Goal: Task Accomplishment & Management: Use online tool/utility

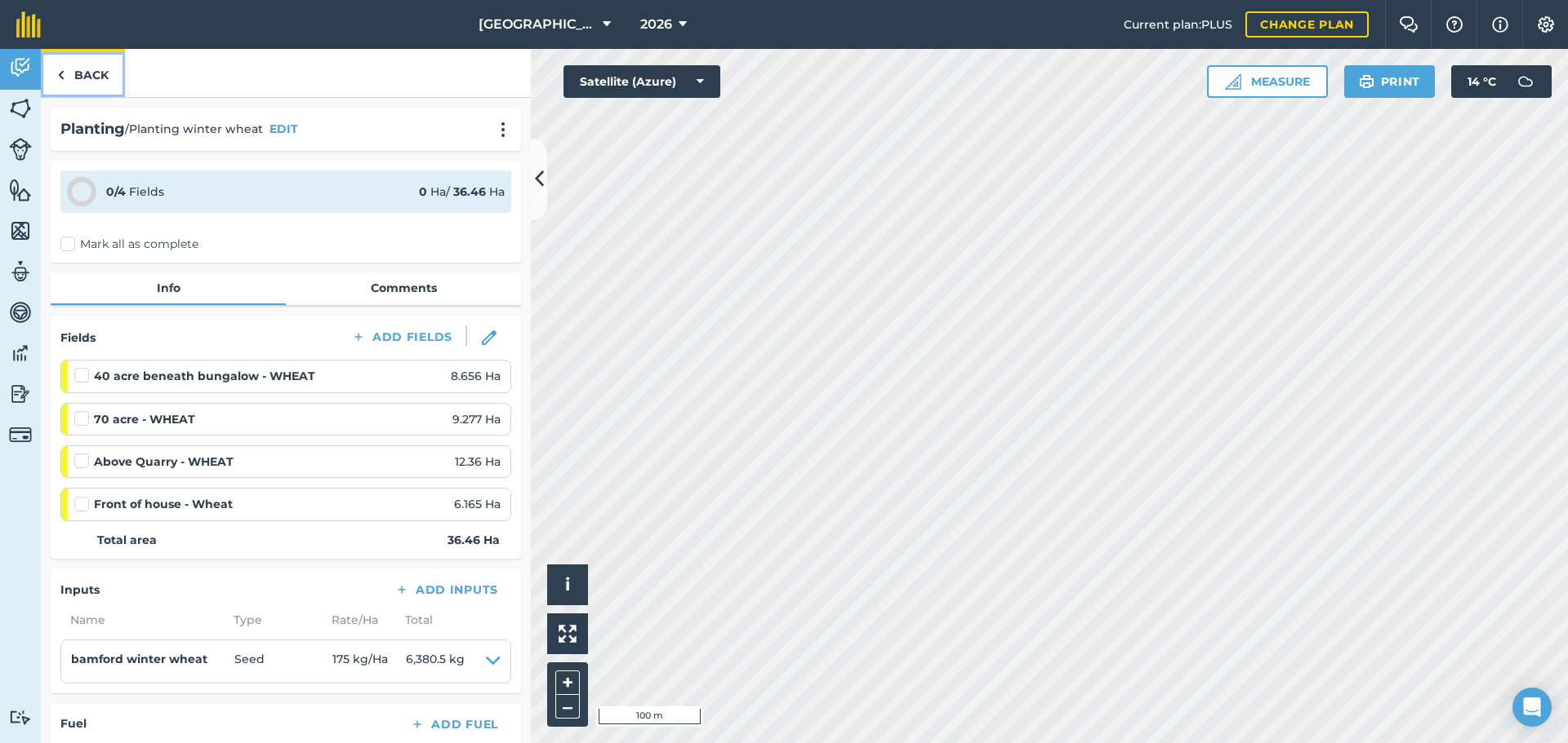
click at [87, 85] on link "Back" at bounding box center [83, 73] width 84 height 48
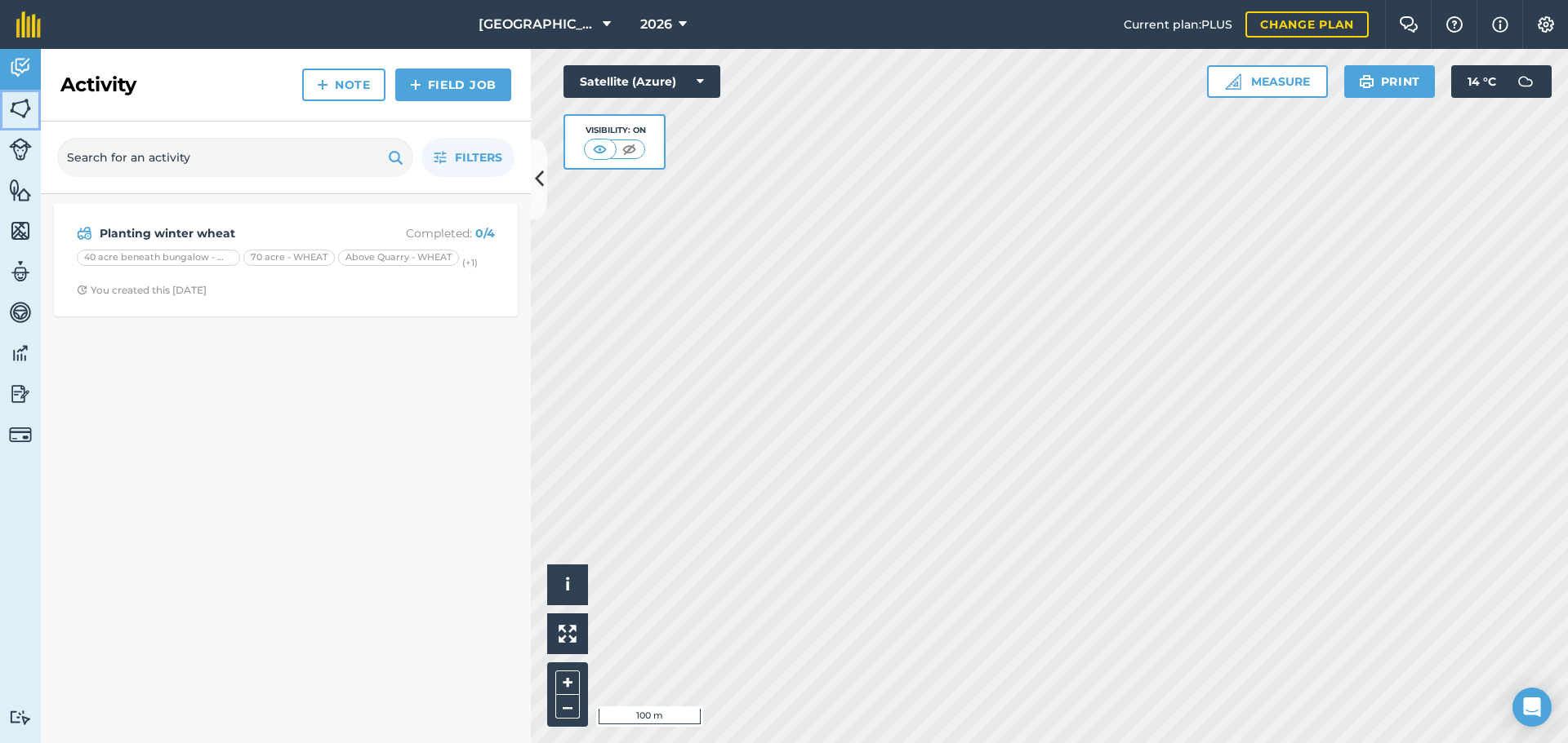
click at [23, 115] on img at bounding box center [20, 109] width 23 height 25
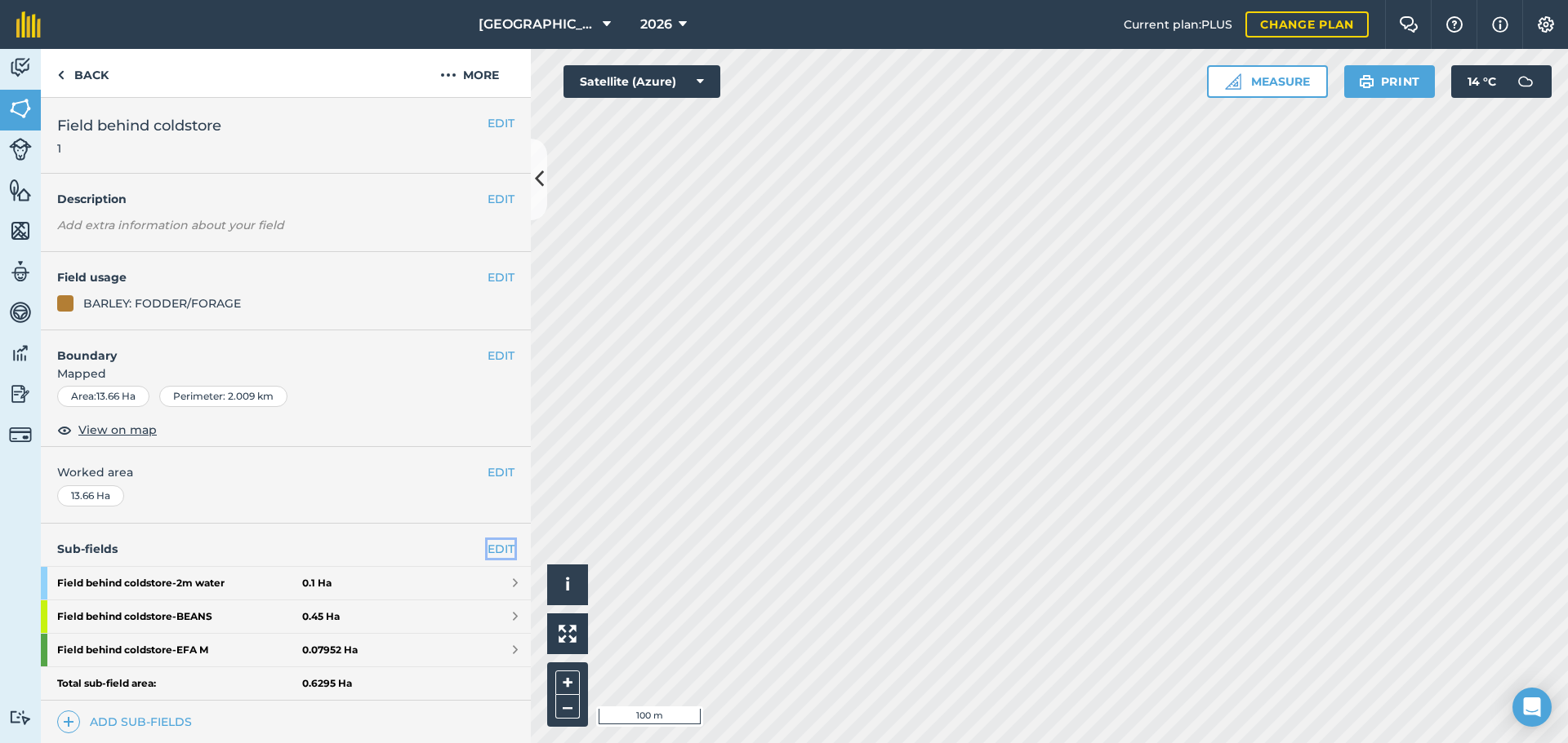
click at [487, 554] on link "EDIT" at bounding box center [501, 549] width 27 height 18
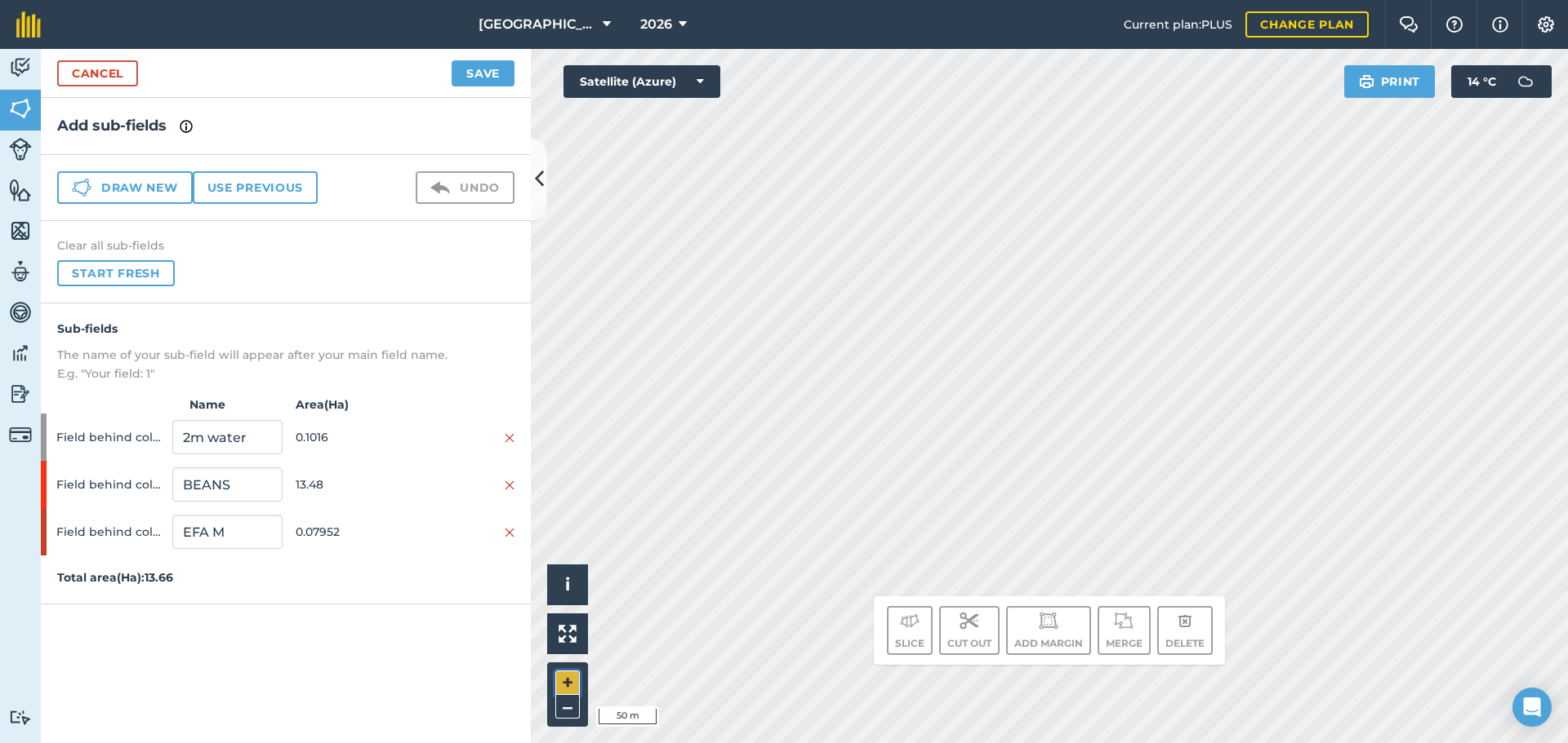
click at [558, 677] on button "+" at bounding box center [568, 683] width 25 height 25
click at [564, 714] on button "–" at bounding box center [568, 707] width 25 height 24
drag, startPoint x: 566, startPoint y: 714, endPoint x: 574, endPoint y: 689, distance: 26.2
click at [569, 698] on button "–" at bounding box center [568, 707] width 25 height 24
click at [111, 91] on div "Cancel Save" at bounding box center [286, 73] width 490 height 49
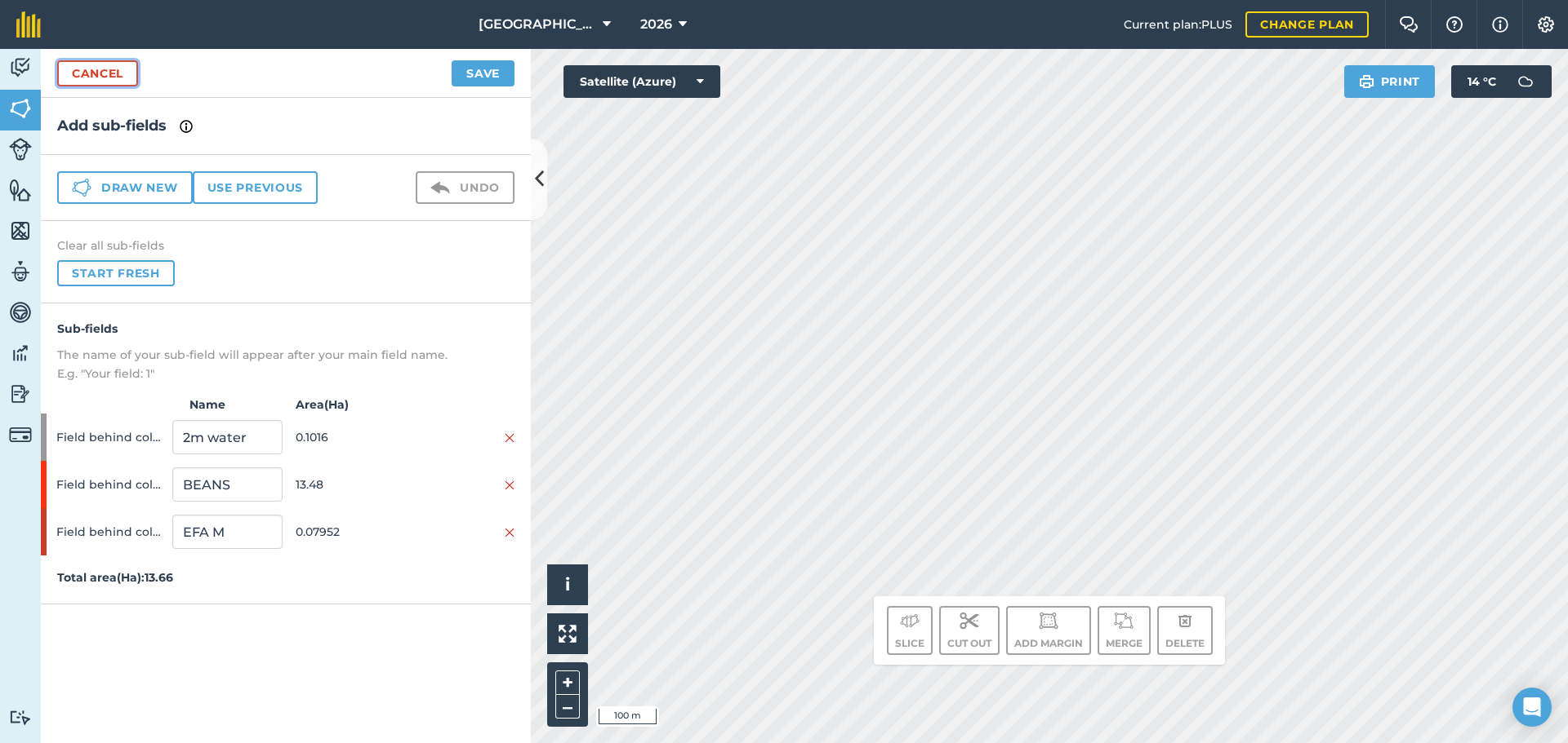
click at [111, 85] on link "Cancel" at bounding box center [97, 73] width 81 height 26
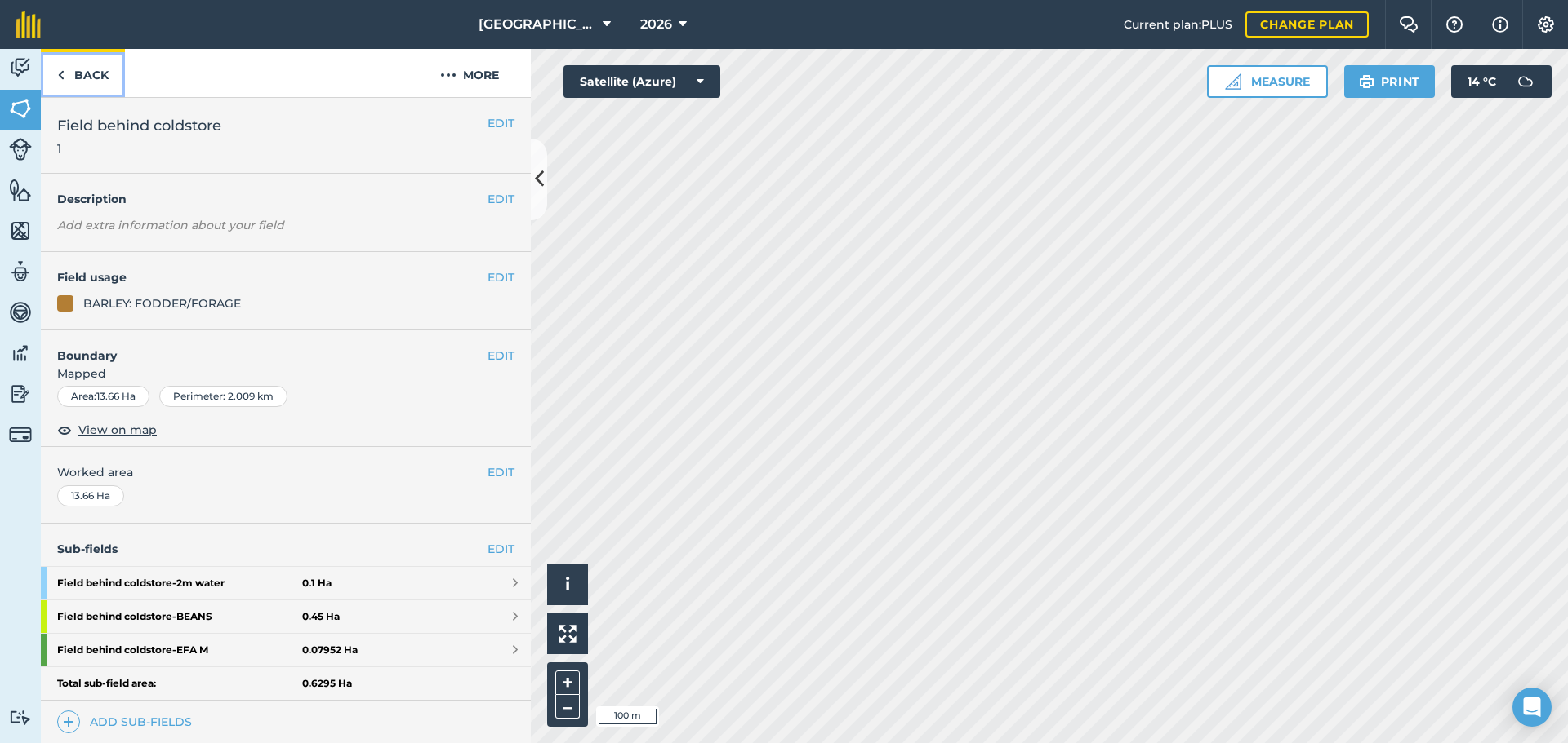
click at [111, 85] on link "Back" at bounding box center [83, 73] width 84 height 48
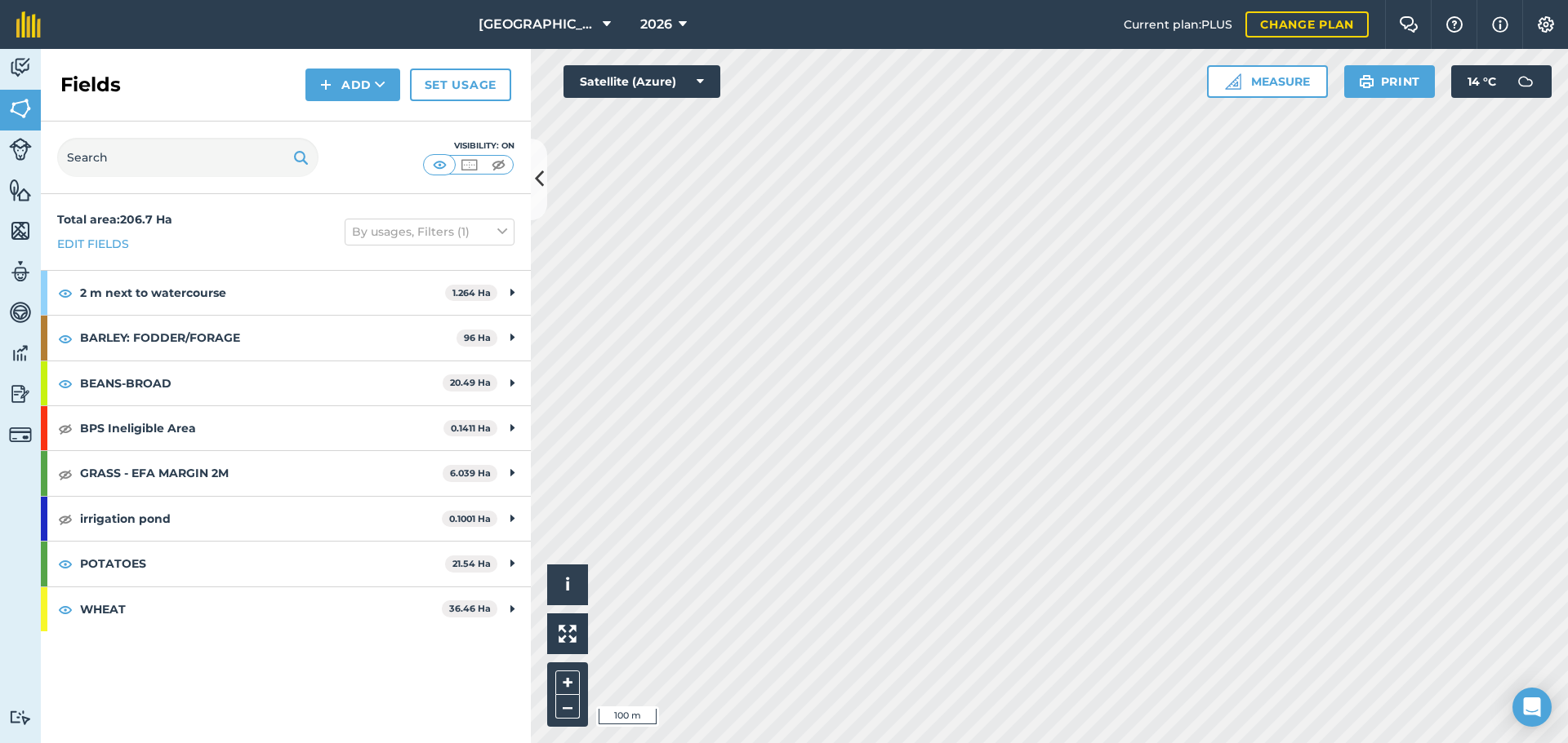
click at [429, 450] on div "Activity Fields Livestock Features Maps Team Vehicles Data Reporting Billing Tu…" at bounding box center [784, 395] width 1568 height 694
click at [446, 372] on div "Activity Fields Livestock Features Maps Team Vehicles Data Reporting Billing Tu…" at bounding box center [784, 395] width 1568 height 694
click at [571, 704] on div "+ –" at bounding box center [567, 695] width 41 height 65
click at [571, 704] on button "–" at bounding box center [568, 707] width 25 height 24
click at [573, 665] on div "Click to start drawing. Line must start & end outside boundary i © 2025 TomTom,…" at bounding box center [1048, 395] width 1037 height 694
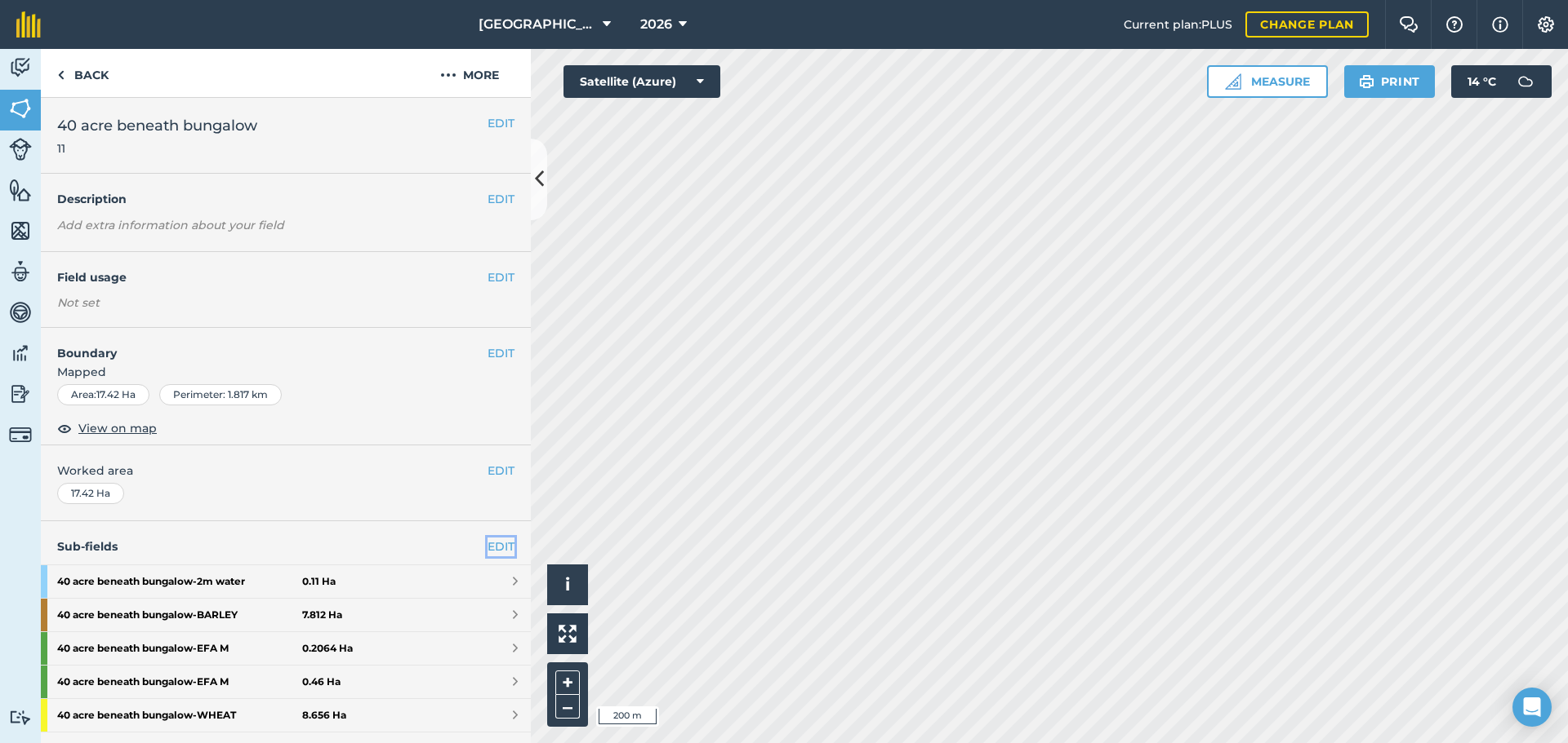
click at [488, 541] on link "EDIT" at bounding box center [501, 546] width 27 height 18
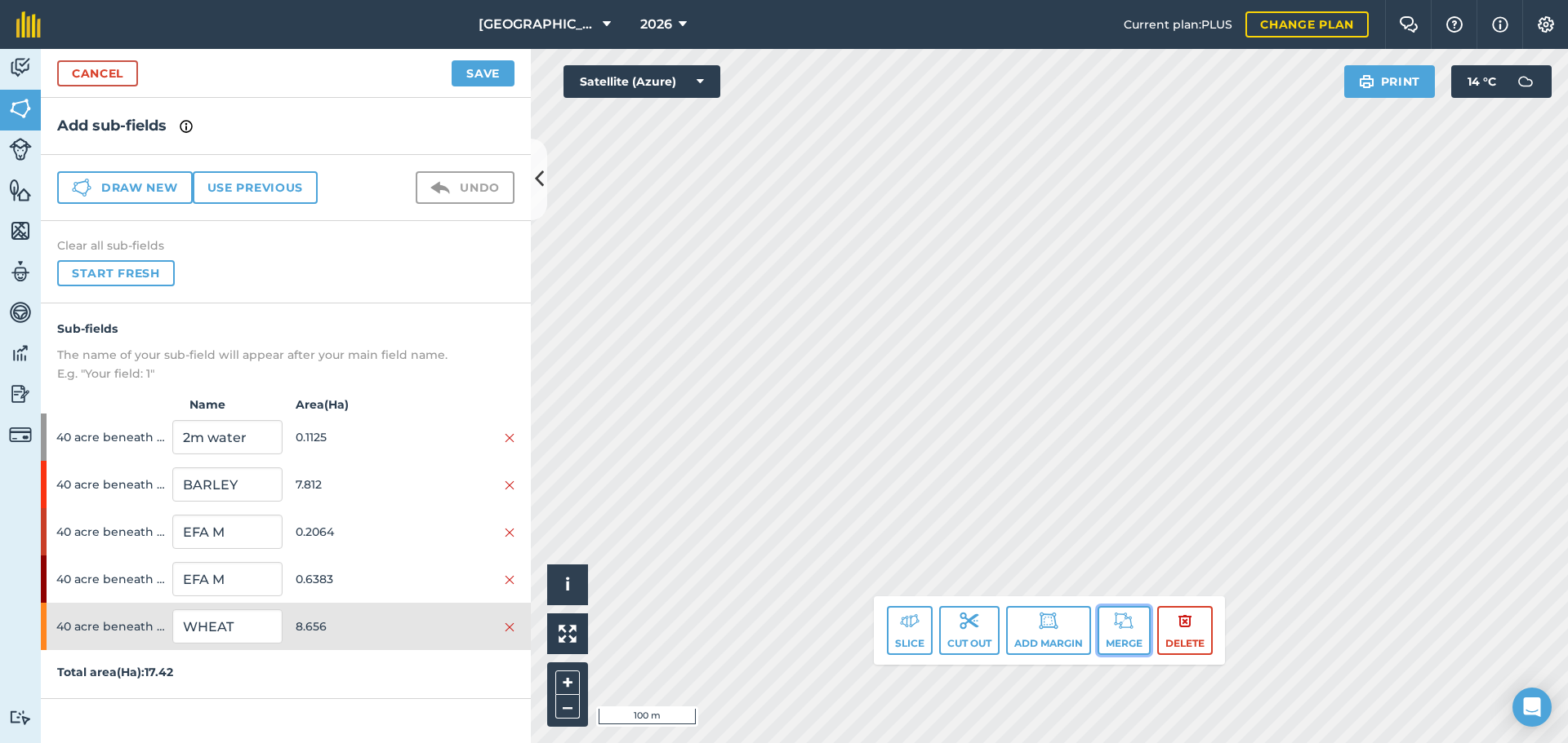
click at [1136, 627] on button "Merge" at bounding box center [1124, 630] width 54 height 49
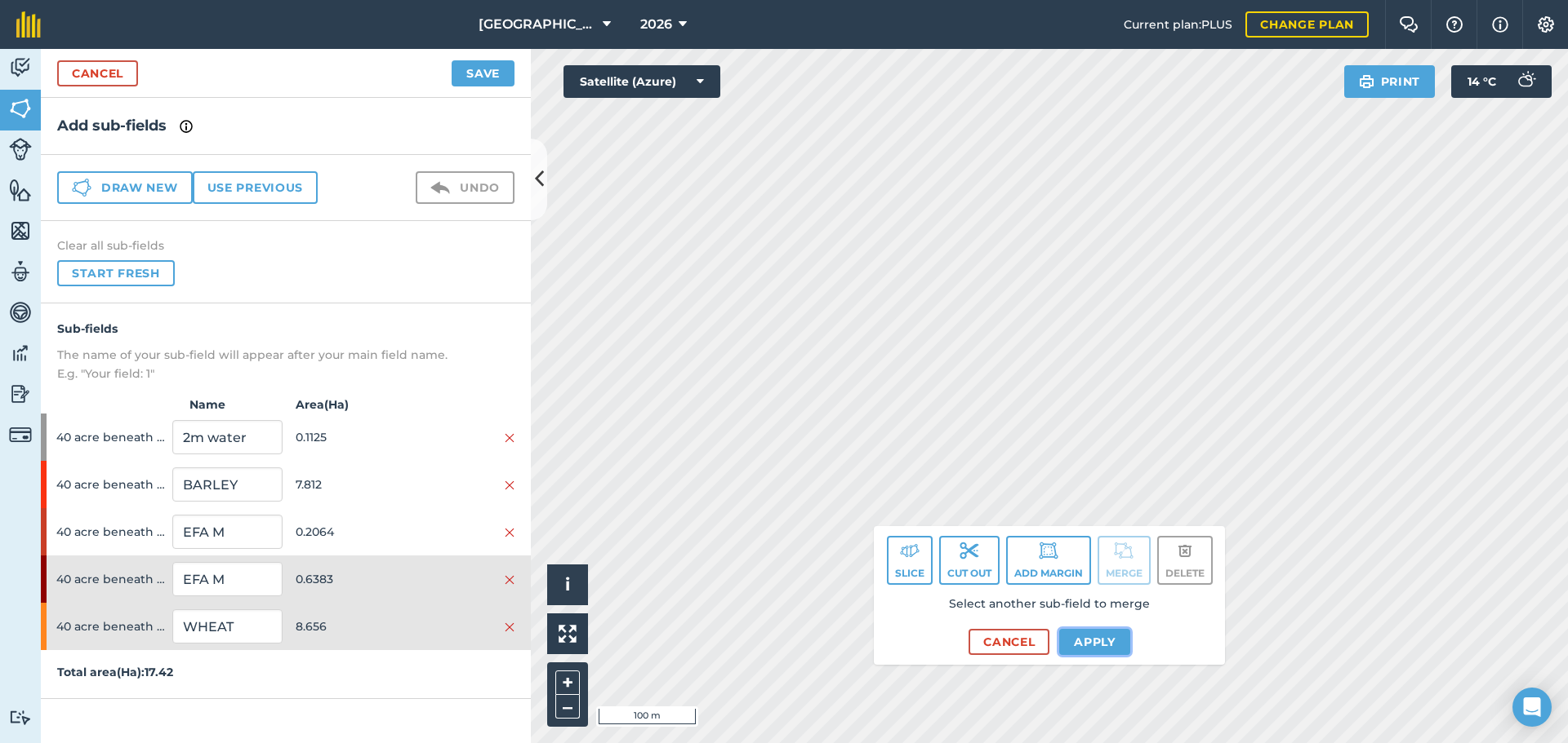
click at [1073, 642] on button "Apply" at bounding box center [1094, 642] width 71 height 26
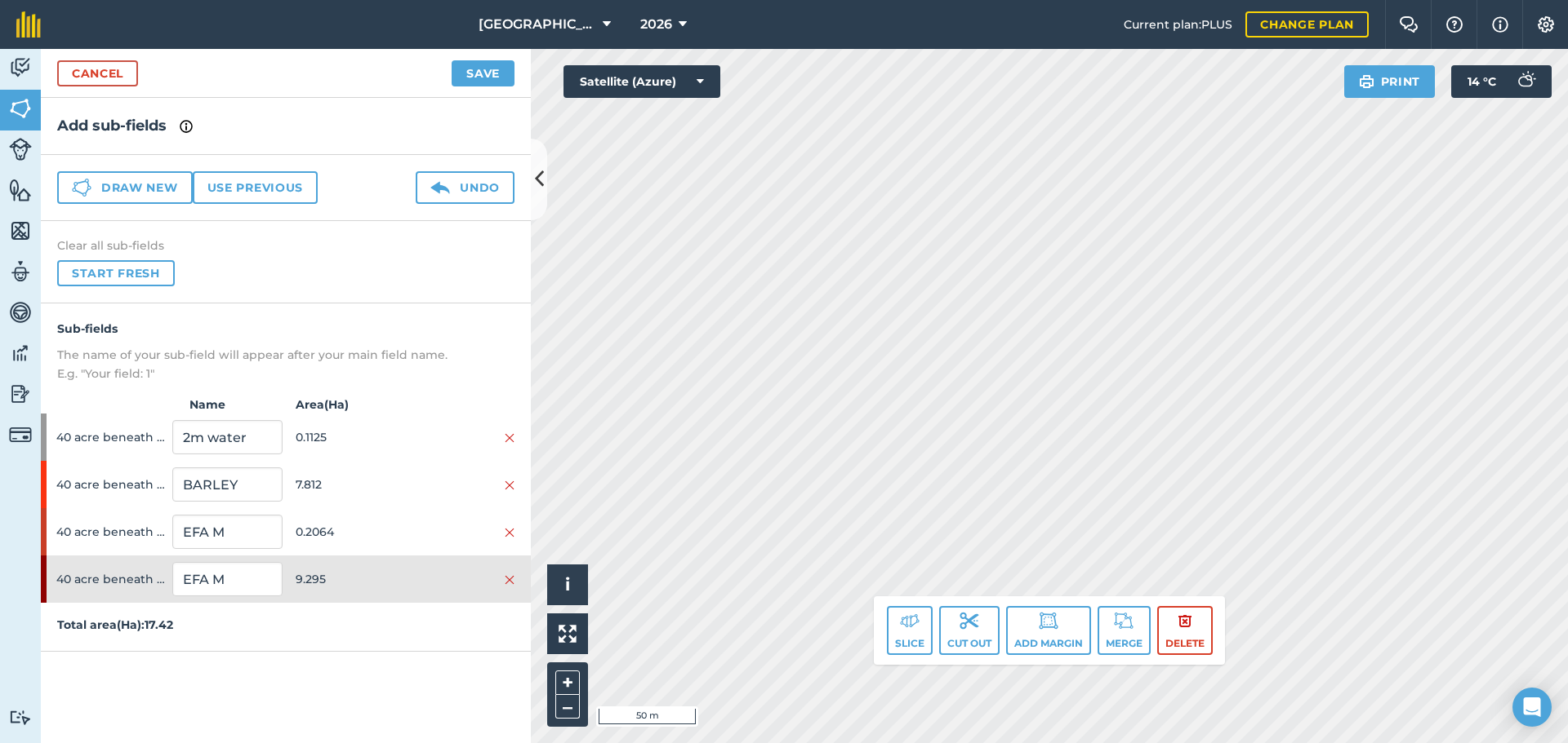
click at [899, 626] on div "Click to start drawing. Line must start & end outside boundary i © 2025 TomTom,…" at bounding box center [1048, 395] width 1037 height 694
click at [923, 616] on button "Slice" at bounding box center [910, 630] width 46 height 49
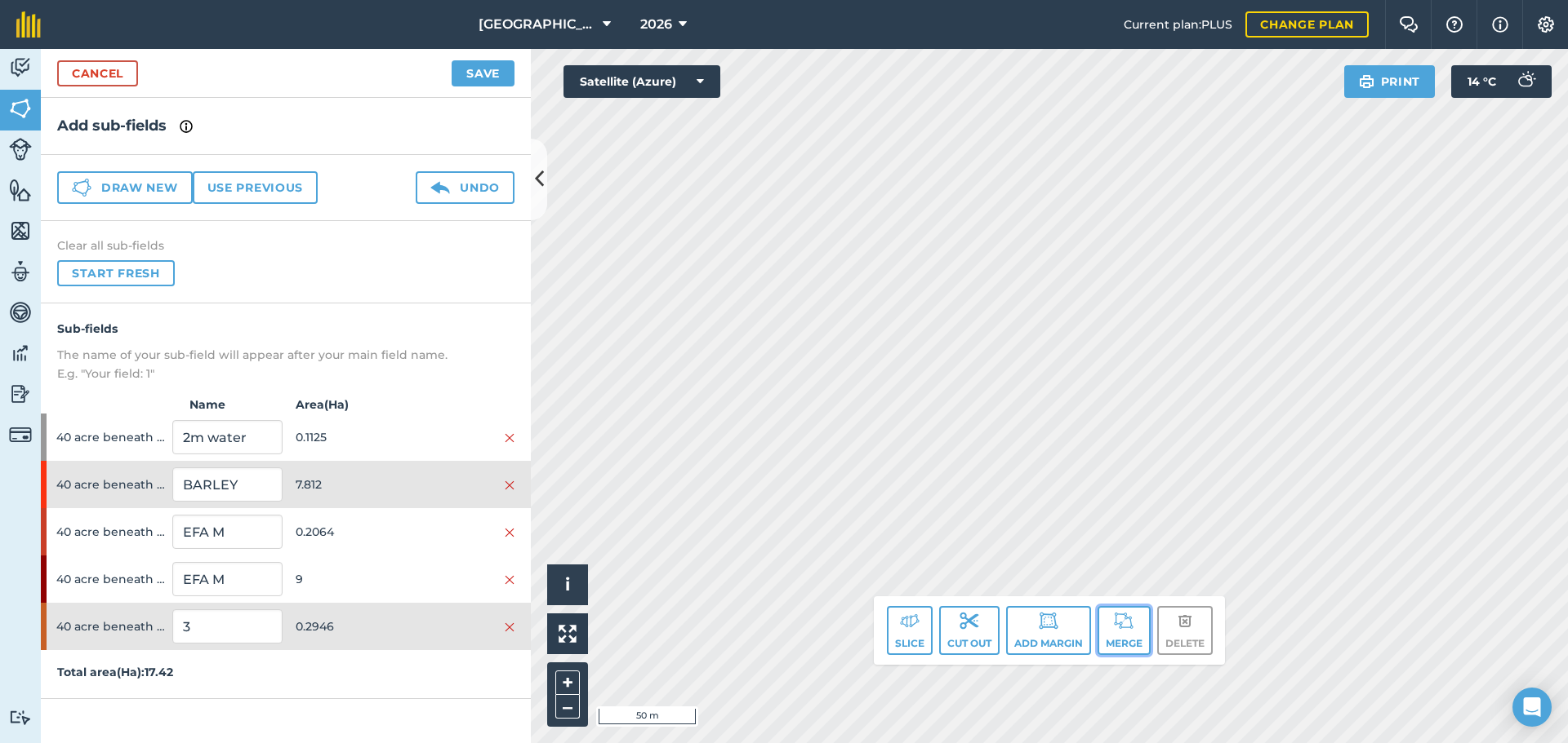
click at [1102, 630] on button "Merge" at bounding box center [1124, 630] width 54 height 49
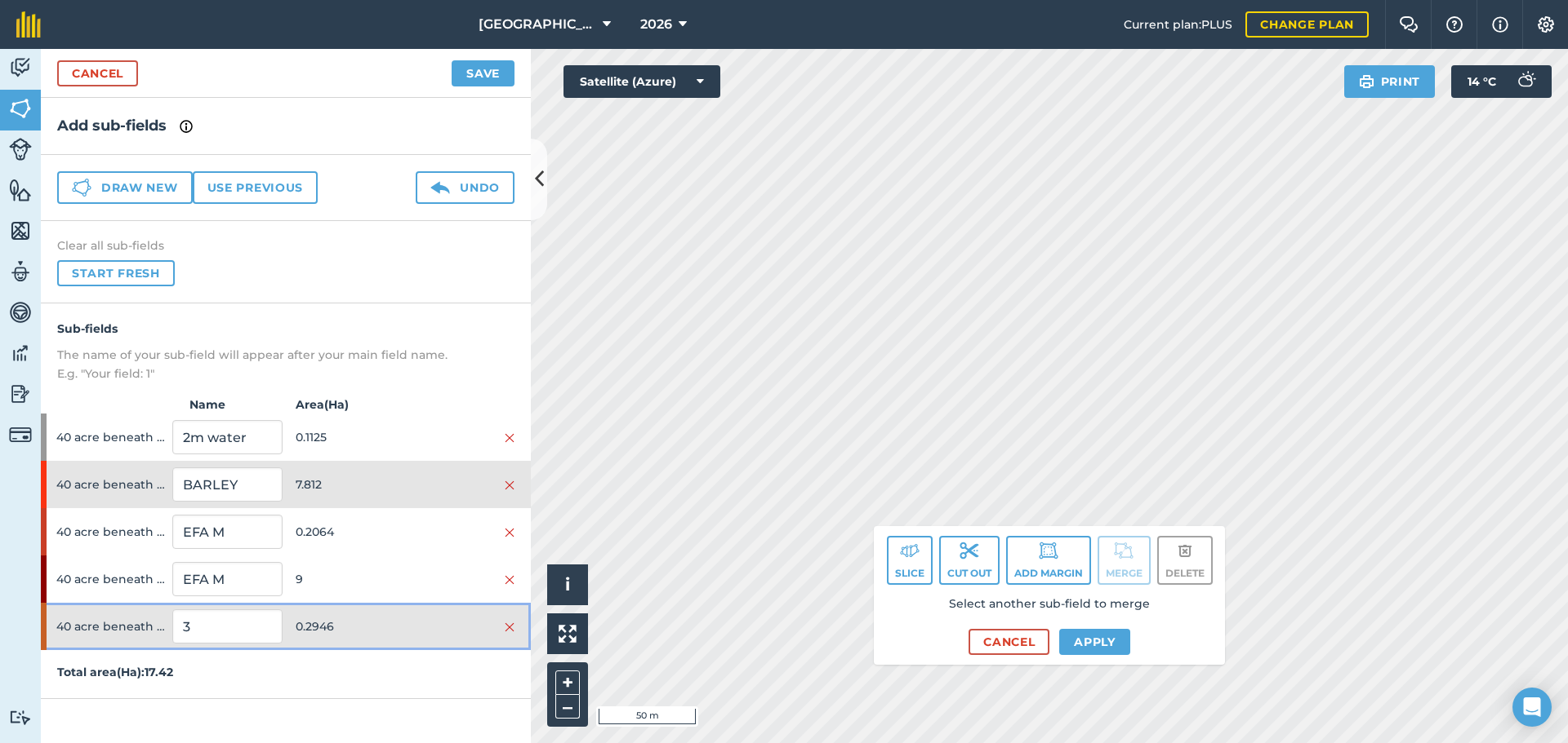
click at [410, 640] on div "40 acre beneath bungalow 3 0.2946" at bounding box center [286, 626] width 490 height 48
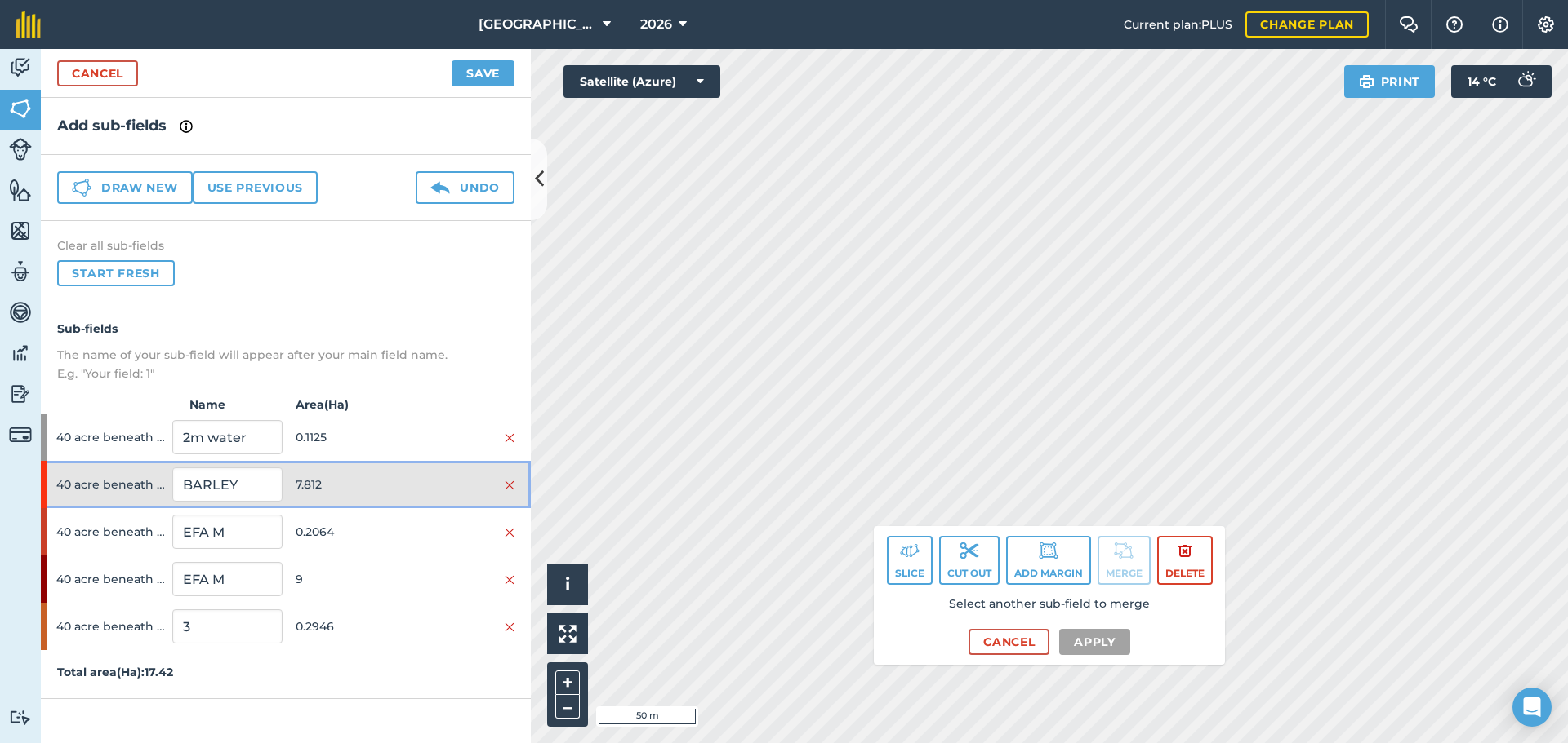
click at [420, 500] on div "40 acre beneath bungalow BARLEY 7.812" at bounding box center [286, 485] width 490 height 48
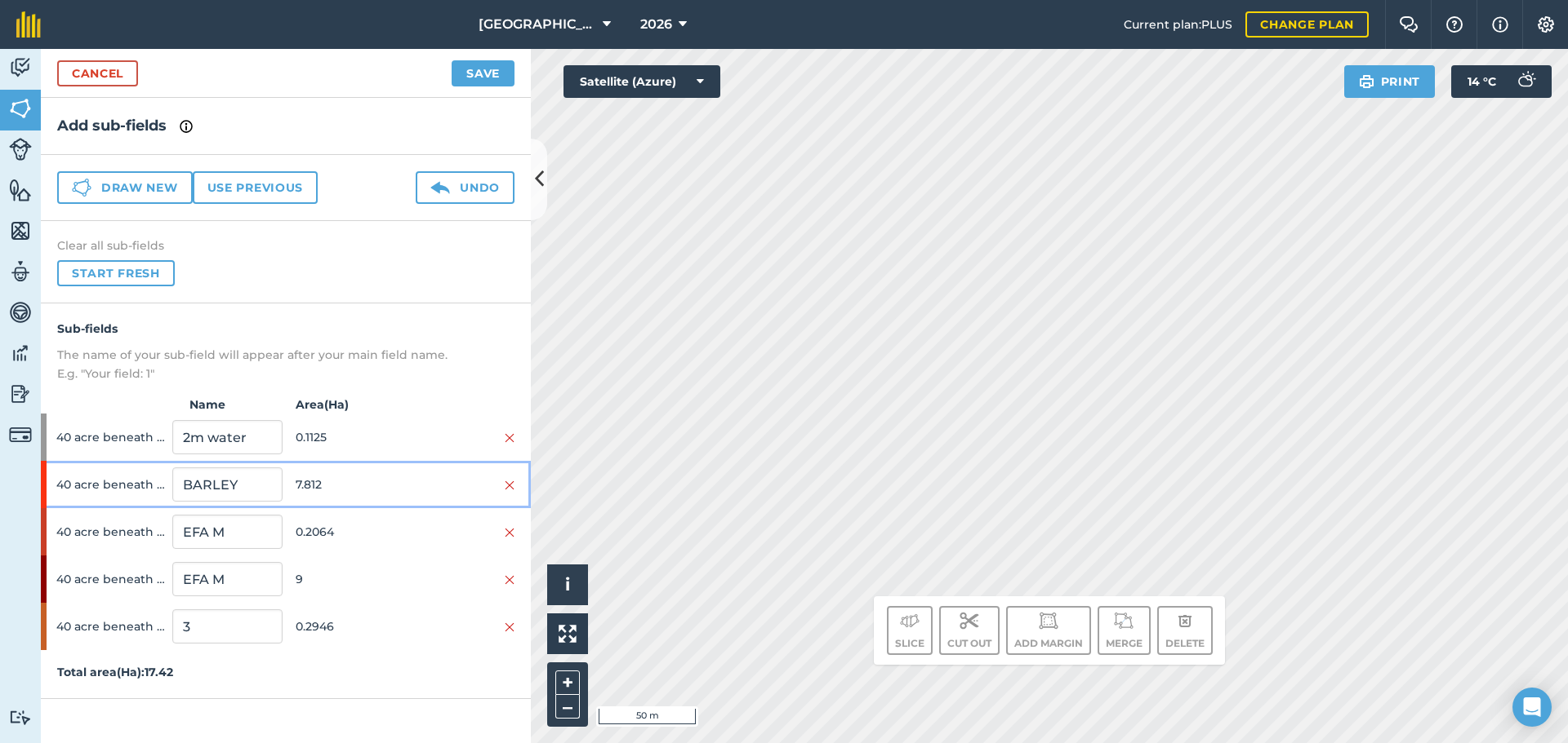
click at [420, 500] on div "40 acre beneath bungalow BARLEY 7.812" at bounding box center [286, 485] width 490 height 48
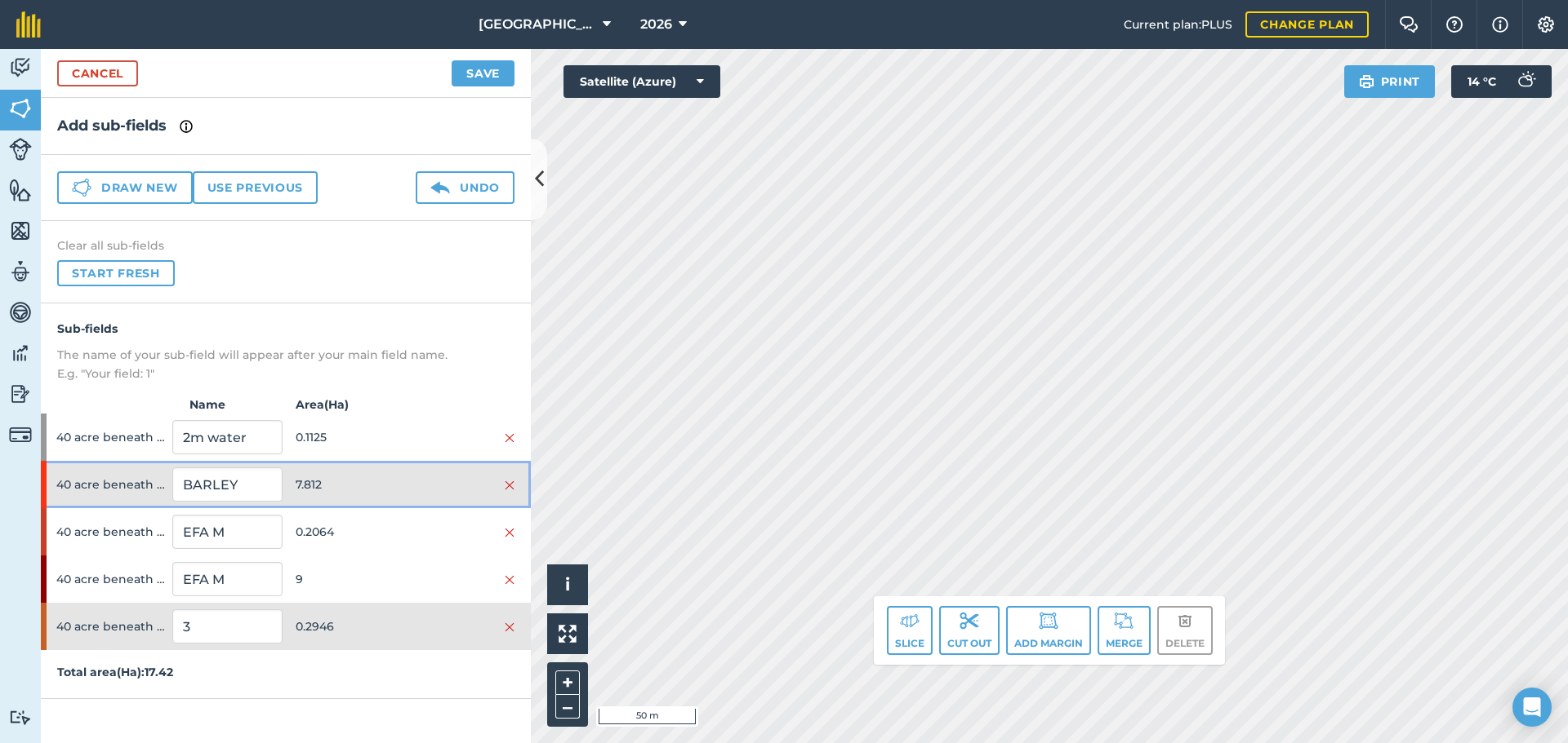
click at [412, 471] on div "40 acre beneath bungalow BARLEY 7.812" at bounding box center [286, 485] width 490 height 48
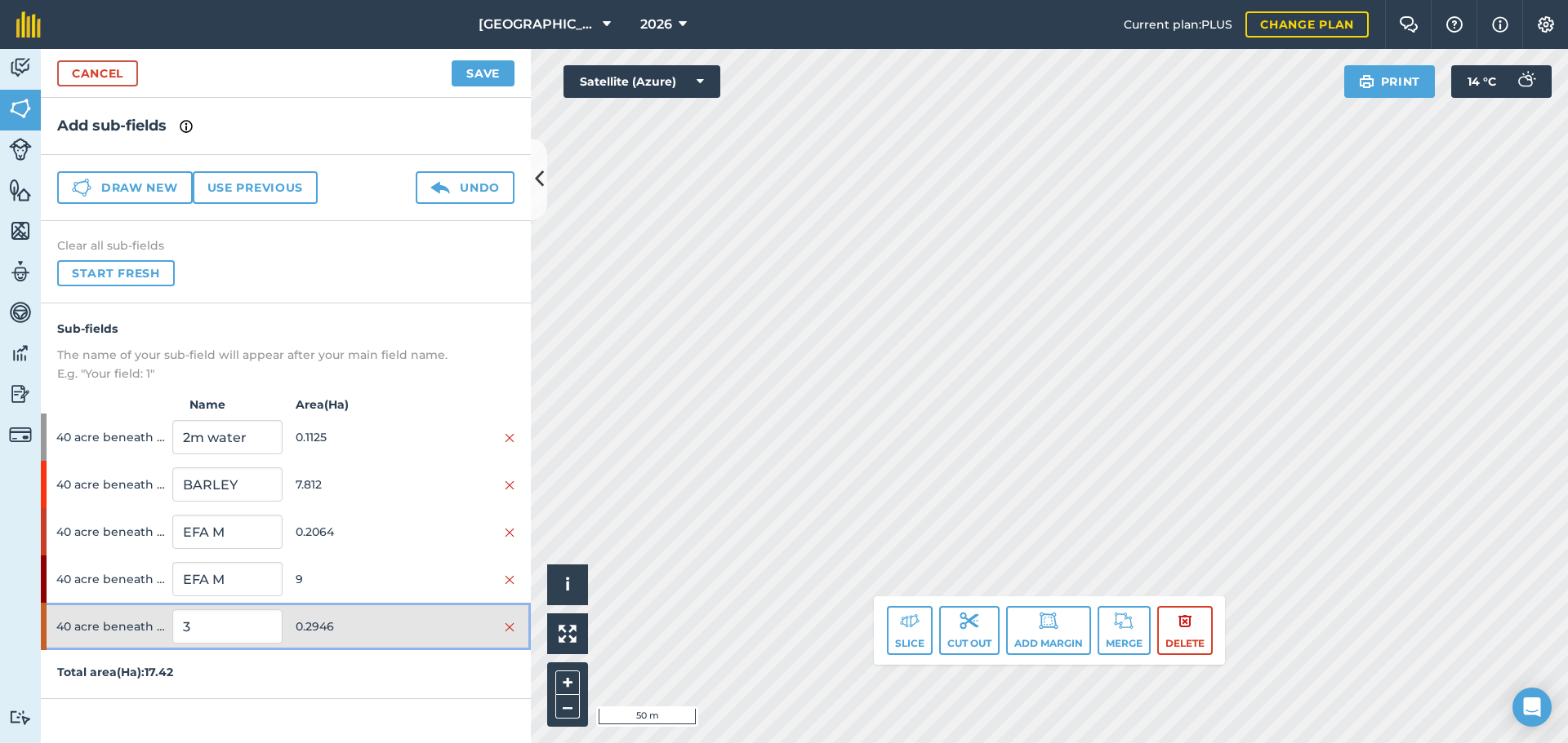
click at [396, 633] on span "0.2946" at bounding box center [350, 626] width 109 height 31
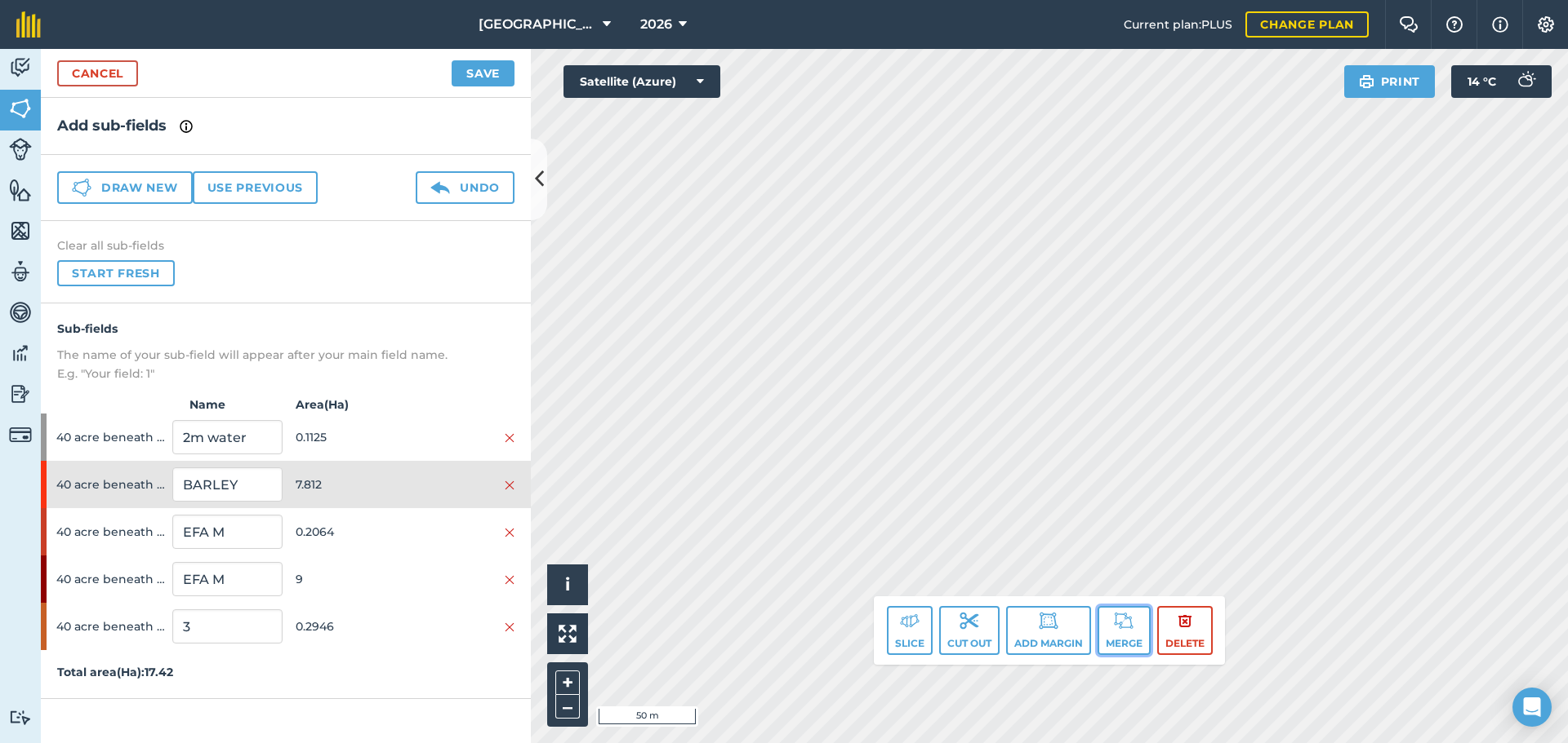
click at [1103, 619] on button "Merge" at bounding box center [1124, 630] width 54 height 49
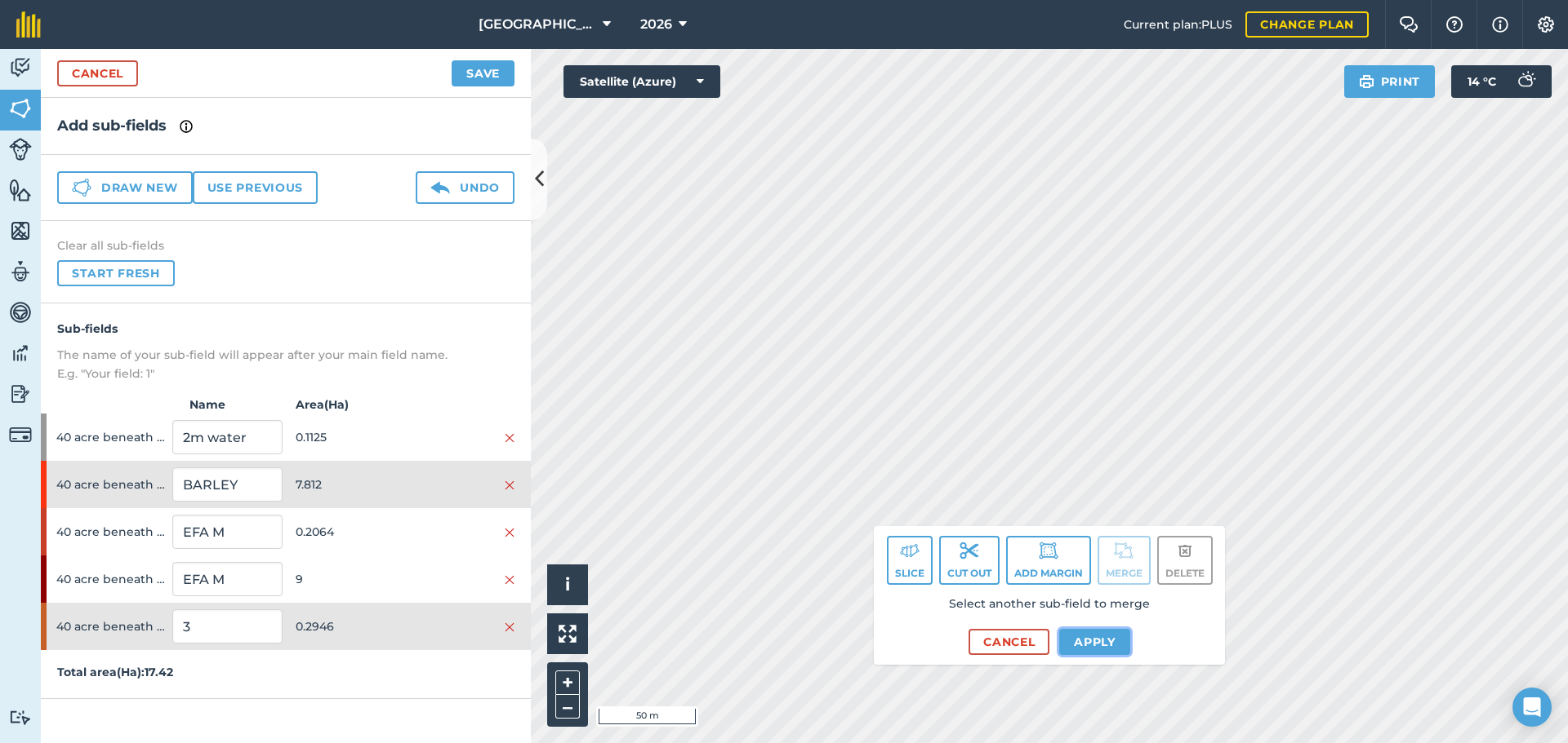
click at [1067, 643] on button "Apply" at bounding box center [1094, 642] width 71 height 26
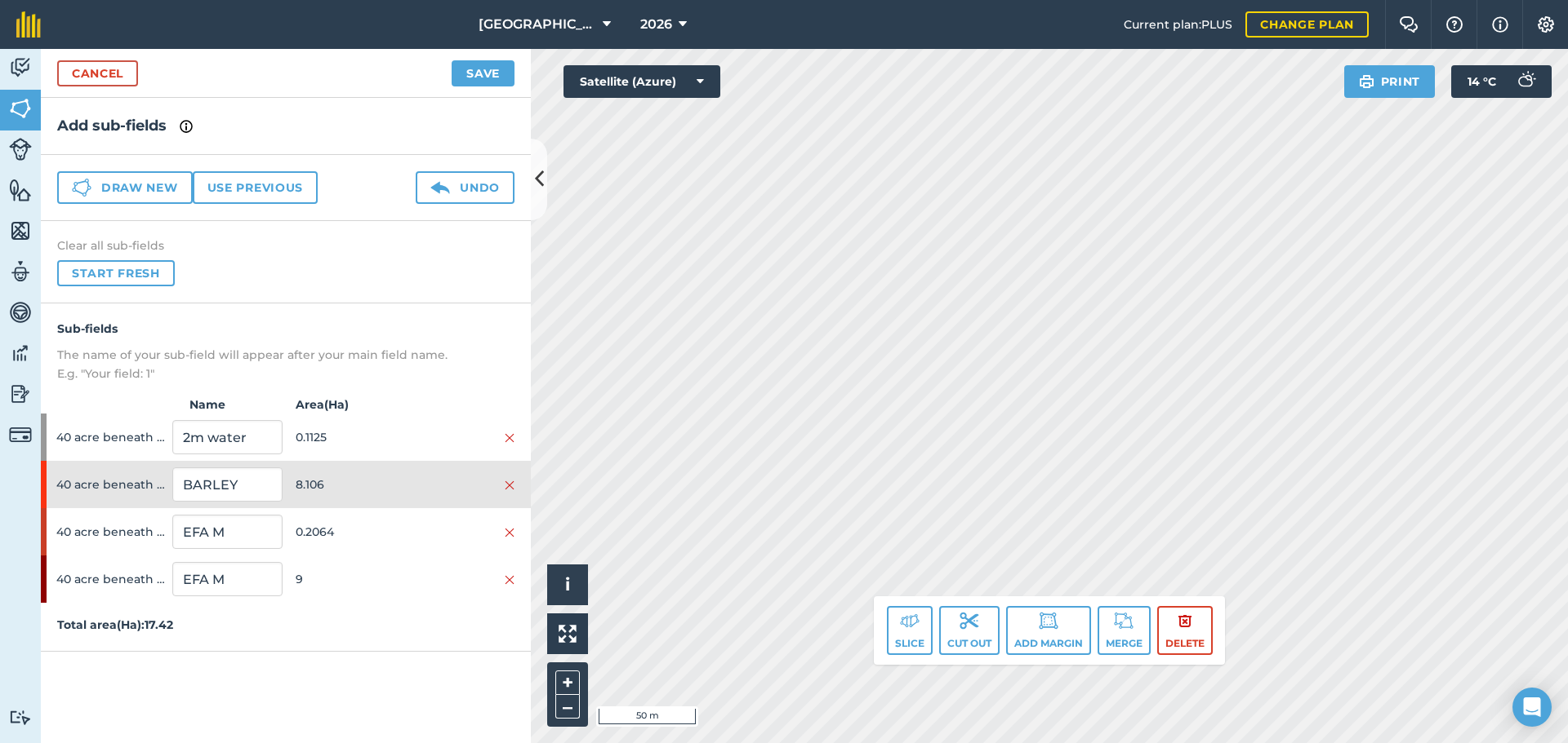
click at [952, 662] on div "Click to start drawing. Line must start & end outside boundary i © 2025 TomTom,…" at bounding box center [1048, 395] width 1037 height 694
click at [978, 589] on div "Click to start drawing. Line must start & end outside boundary i © 2025 TomTom,…" at bounding box center [1048, 395] width 1037 height 694
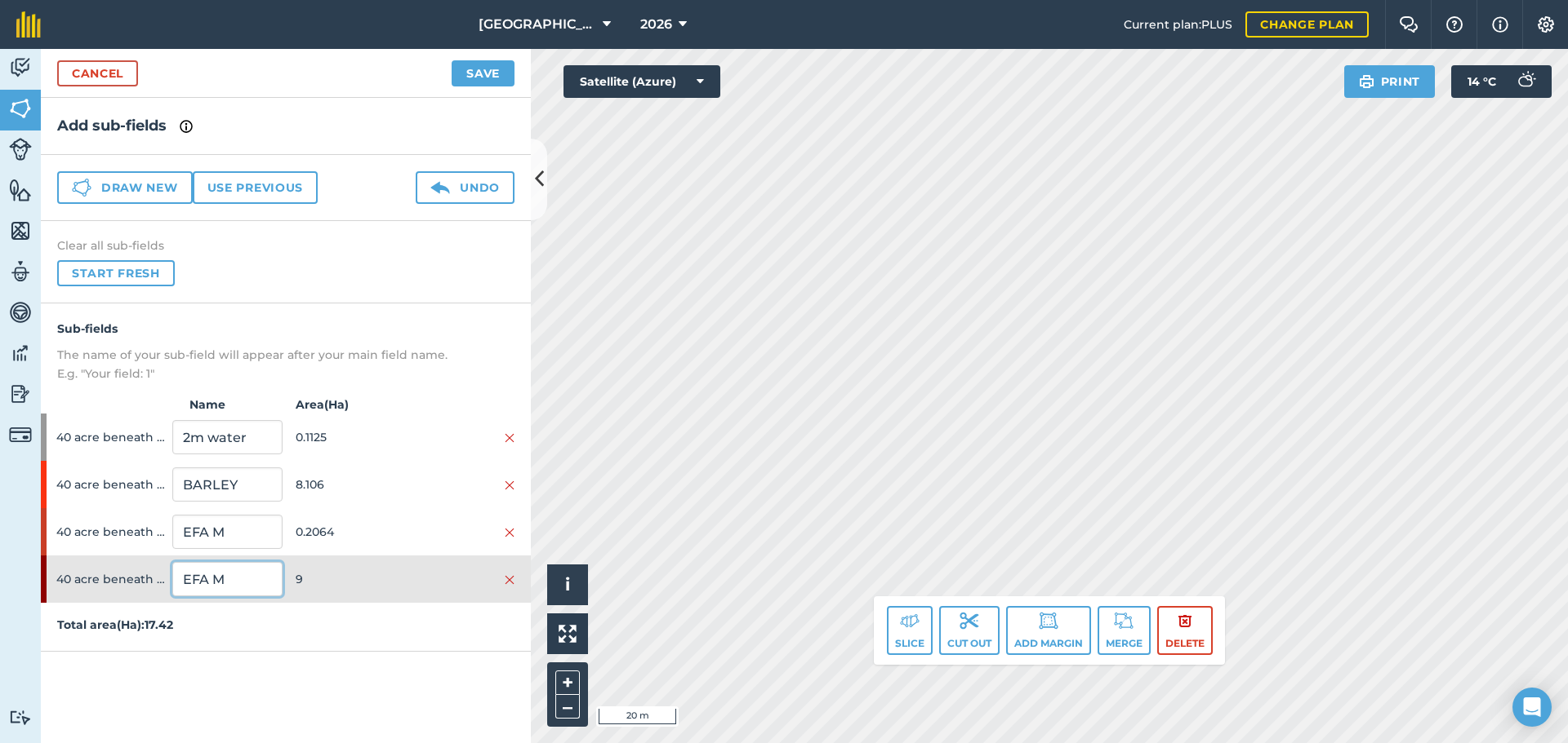
click at [191, 564] on input "EFA M" at bounding box center [226, 580] width 109 height 34
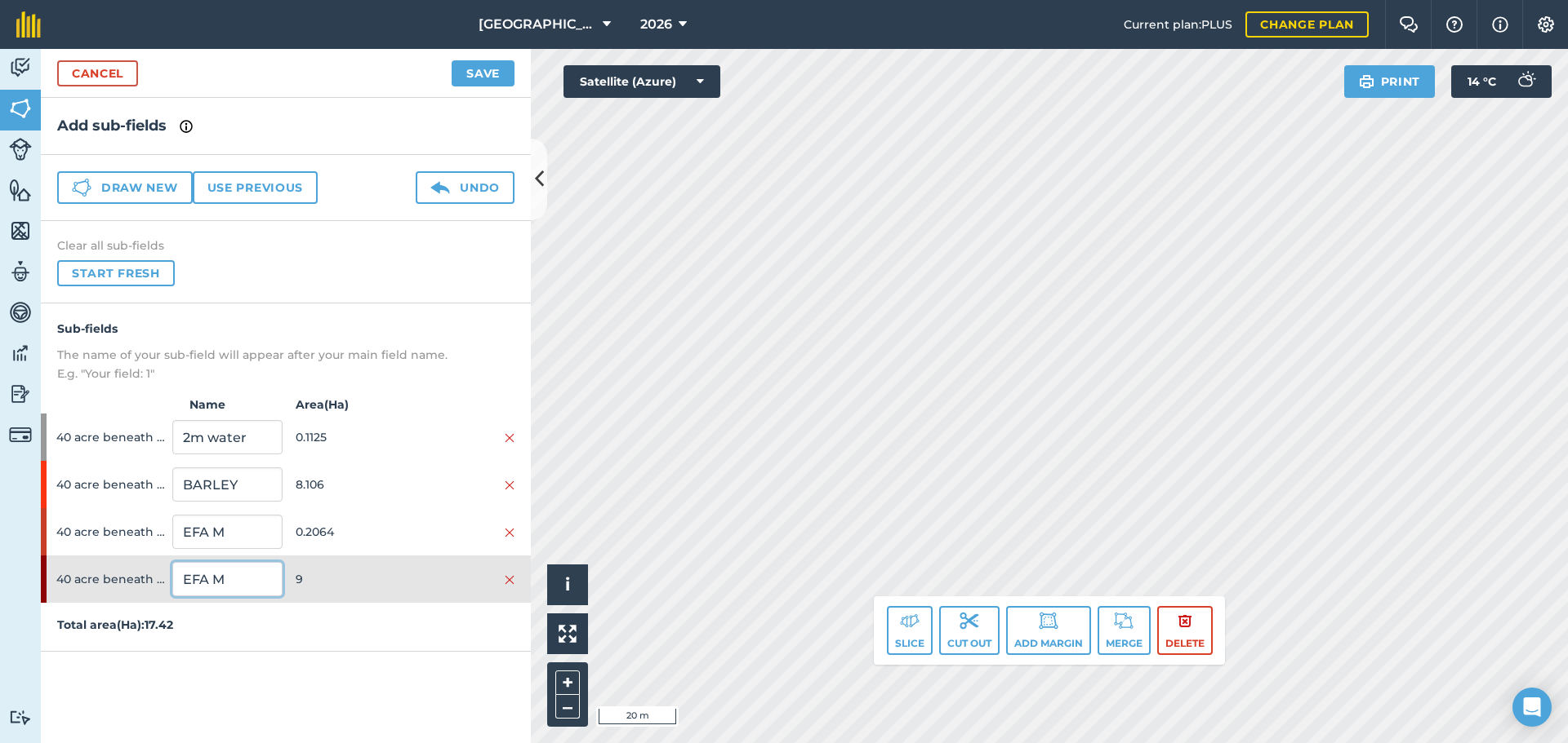
click at [191, 564] on input "EFA M" at bounding box center [226, 580] width 109 height 34
type input "w"
type input "WHEAT"
click at [179, 602] on div "WHEAT" at bounding box center [226, 580] width 109 height 48
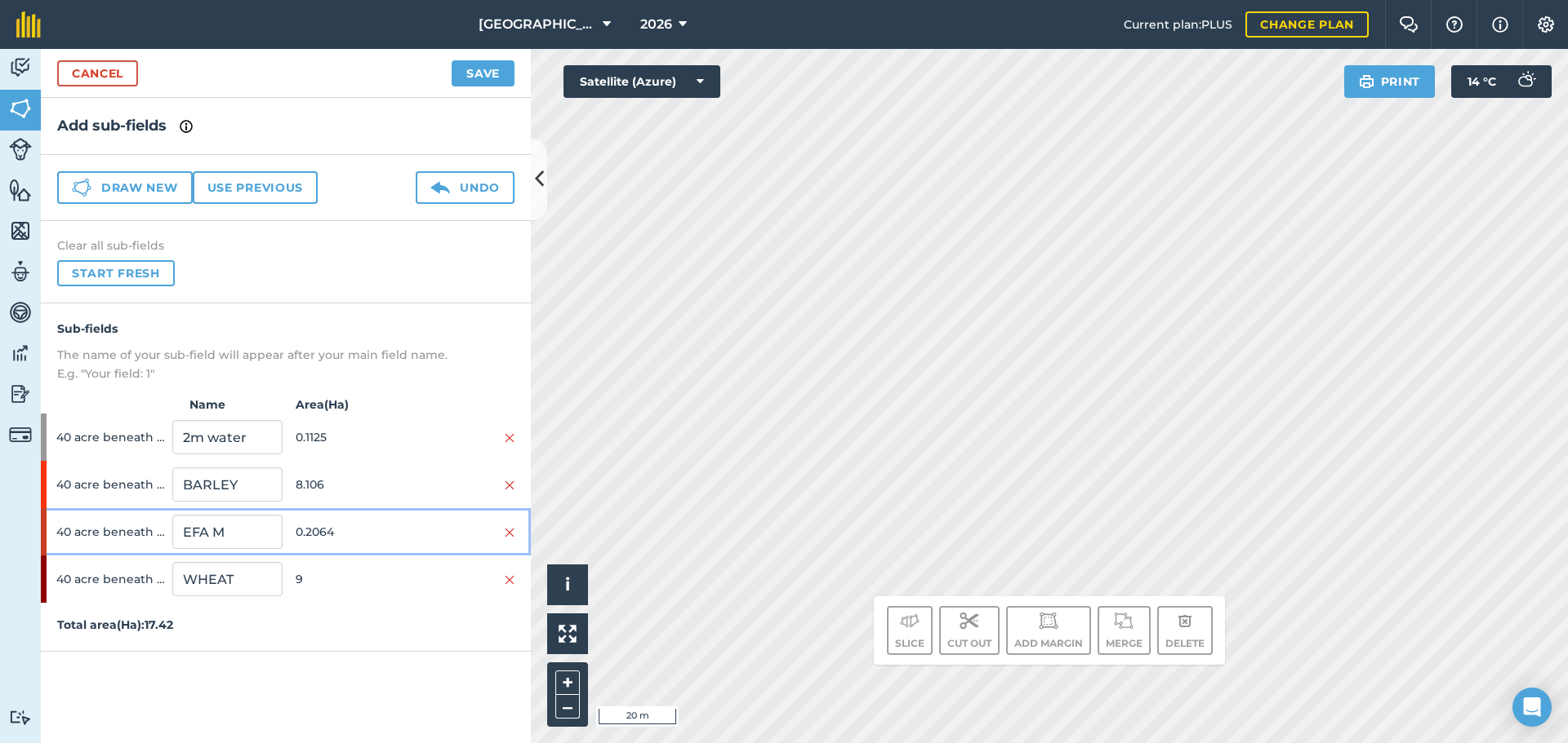
click at [308, 540] on span "0.2064" at bounding box center [350, 532] width 109 height 31
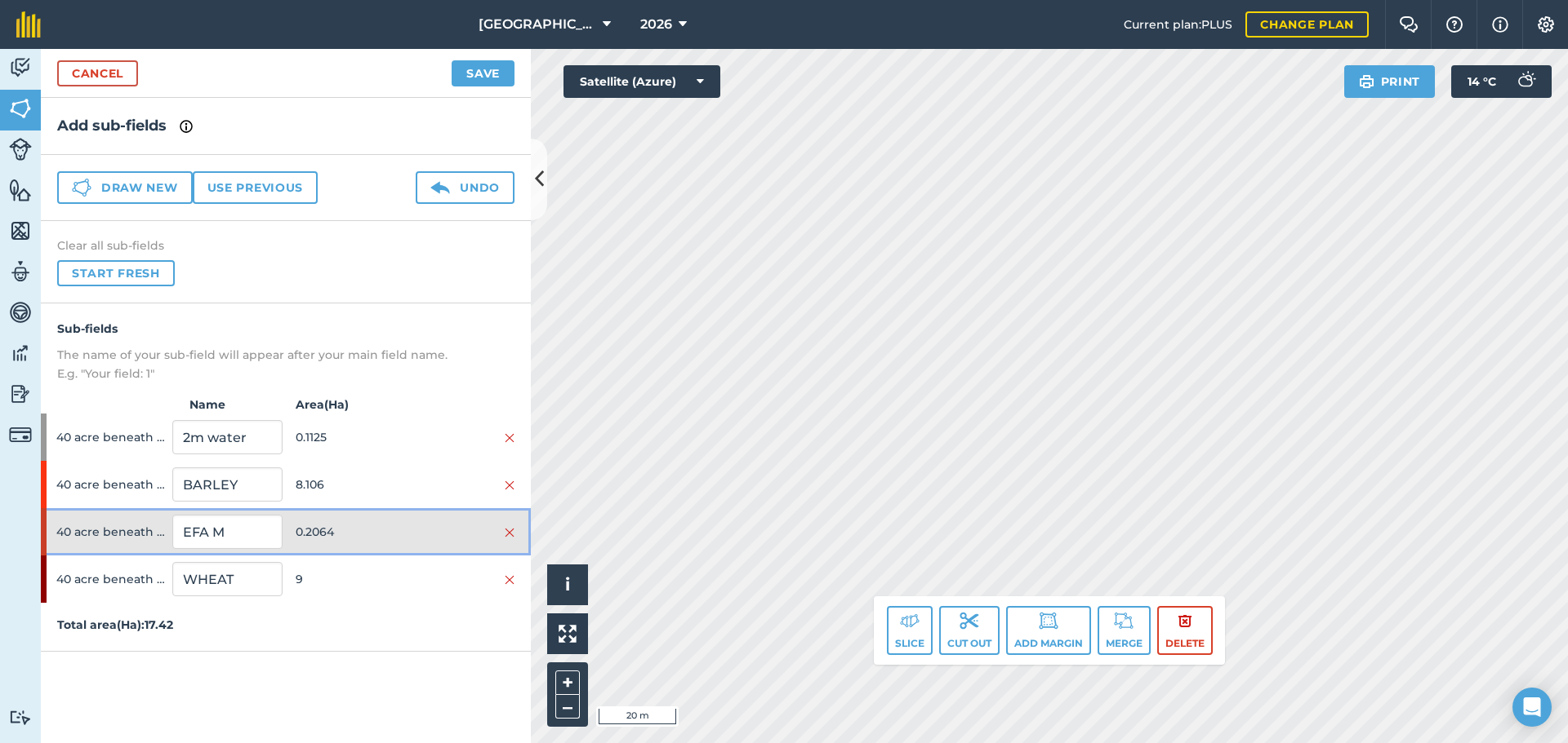
click at [309, 540] on span "0.2064" at bounding box center [350, 532] width 109 height 31
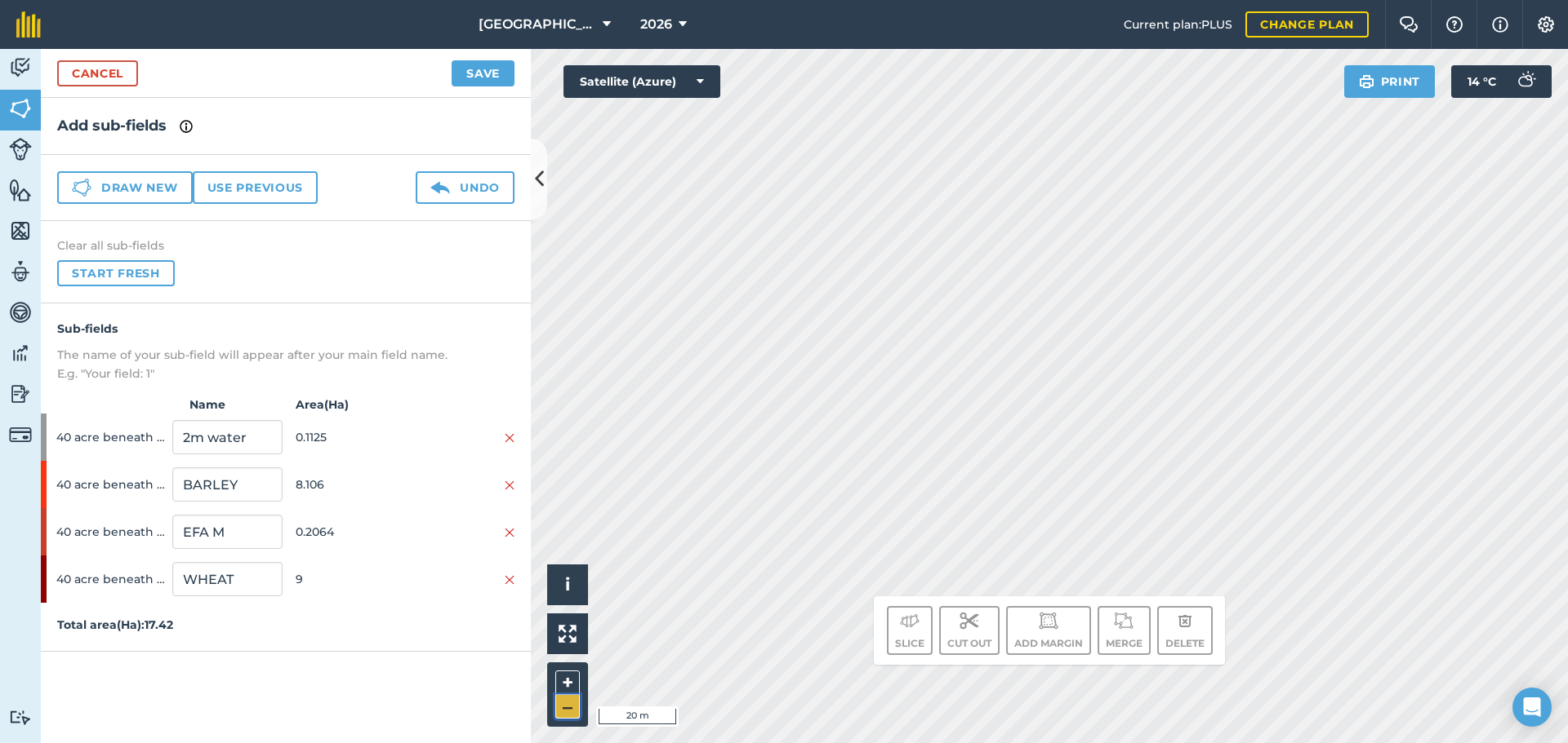
click at [571, 706] on button "–" at bounding box center [568, 707] width 25 height 24
